Goal: Navigation & Orientation: Find specific page/section

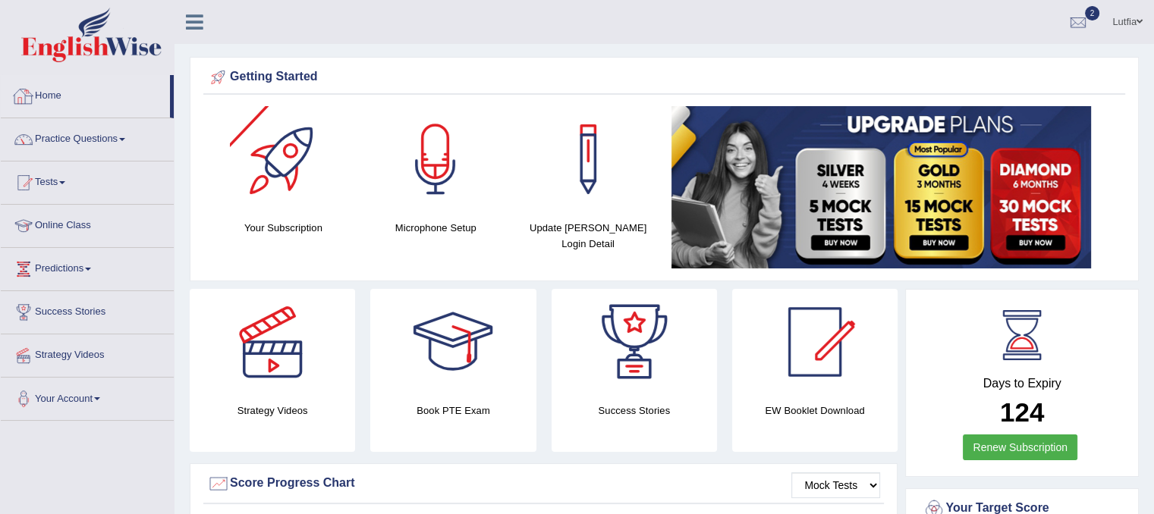
click at [60, 98] on link "Home" at bounding box center [85, 94] width 169 height 38
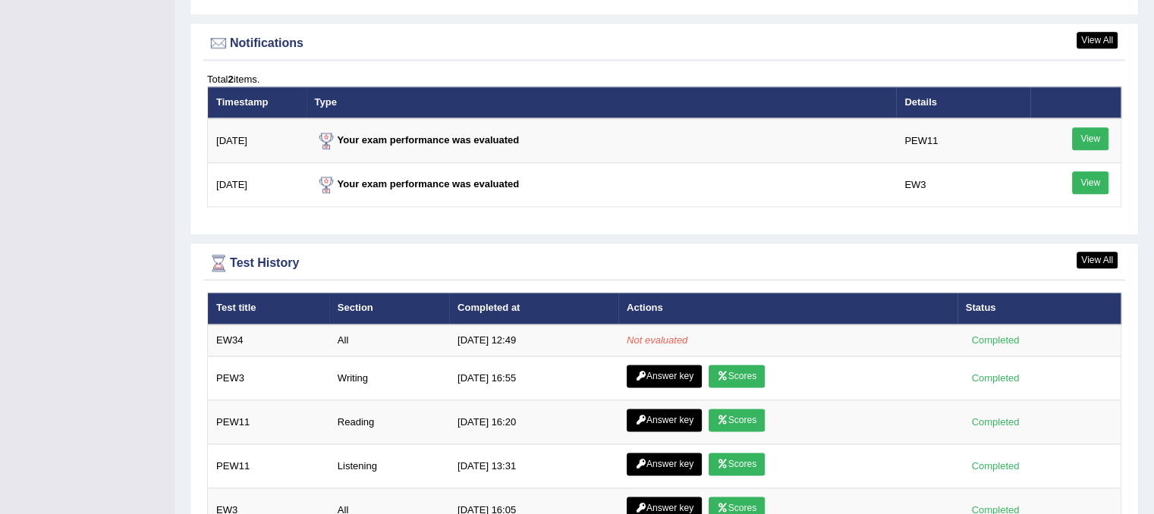
scroll to position [1896, 0]
